Goal: Register for event/course: Register for event/course

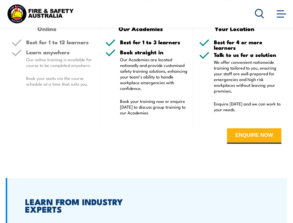
scroll to position [1094, 0]
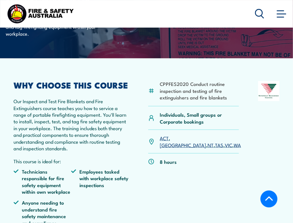
scroll to position [115, 0]
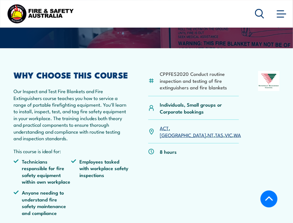
click at [215, 138] on link "TAS" at bounding box center [219, 135] width 8 height 7
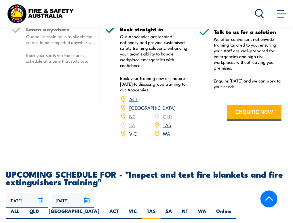
scroll to position [875, 0]
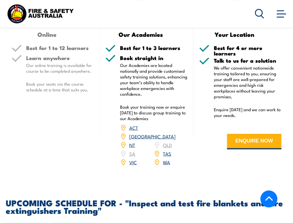
click at [168, 164] on link "WA" at bounding box center [166, 162] width 7 height 7
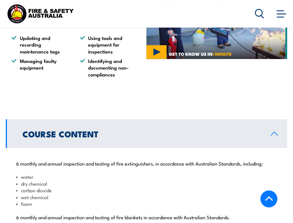
scroll to position [489, 0]
